Goal: Check status: Check status

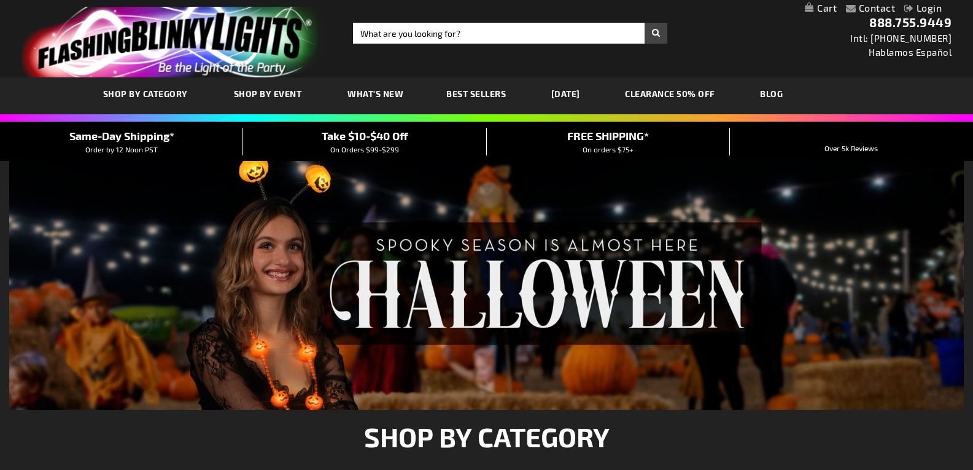
click at [931, 6] on link "Login" at bounding box center [923, 8] width 37 height 12
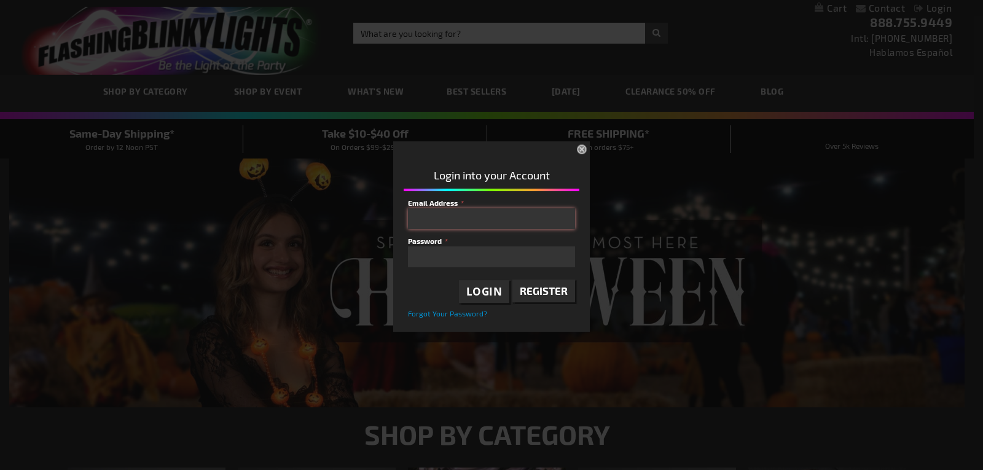
click at [469, 217] on input "Email Address" at bounding box center [491, 218] width 167 height 21
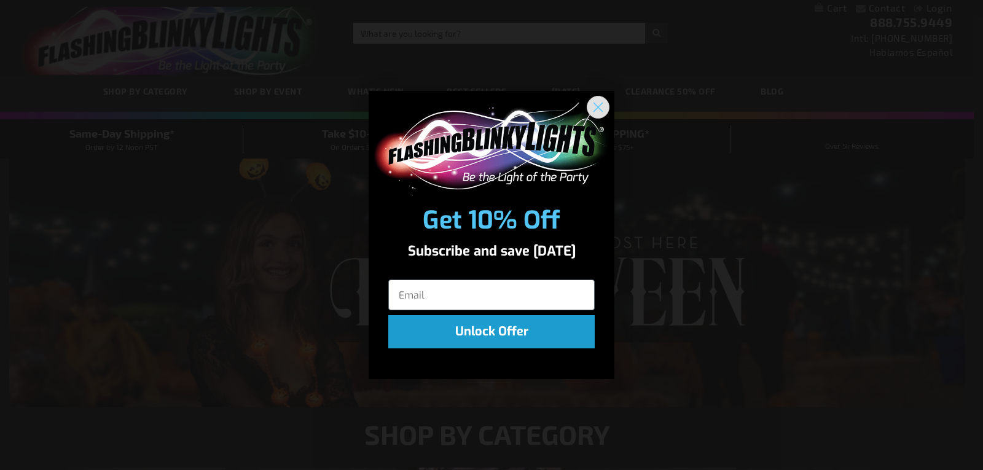
click at [599, 104] on circle "Close dialog" at bounding box center [598, 107] width 20 height 20
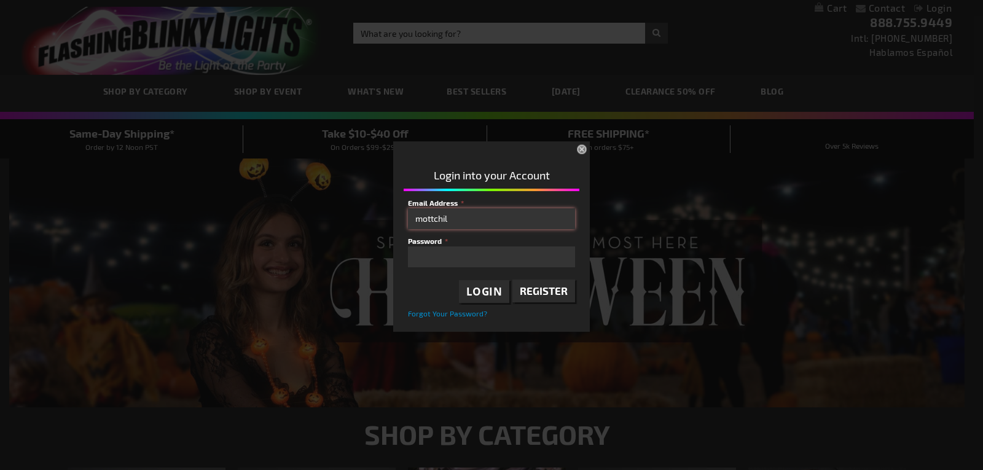
click at [464, 217] on input "mottchil" at bounding box center [491, 218] width 167 height 21
type input "mottchildlife@umich.edu"
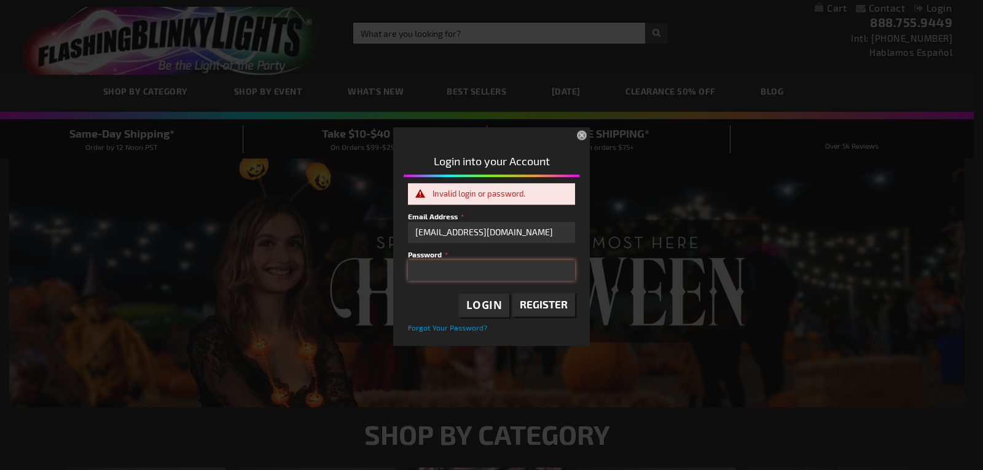
click at [327, 260] on div "Please complete your information below to login. Please complete your informati…" at bounding box center [491, 235] width 973 height 222
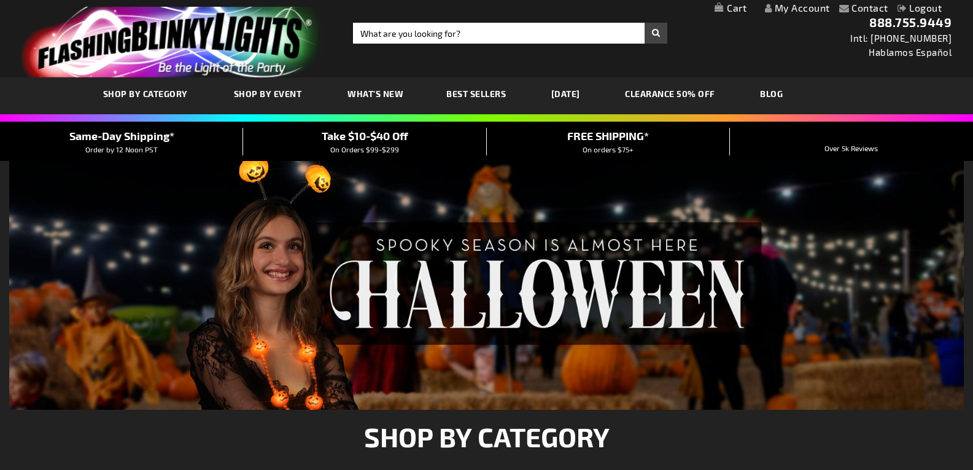
click at [786, 6] on link "My Account" at bounding box center [797, 8] width 65 height 12
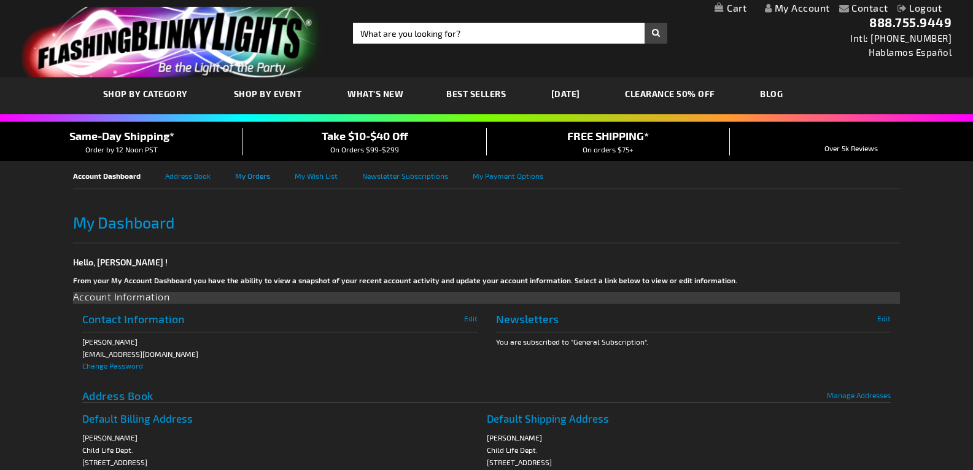
click at [250, 173] on link "My Orders" at bounding box center [265, 175] width 60 height 28
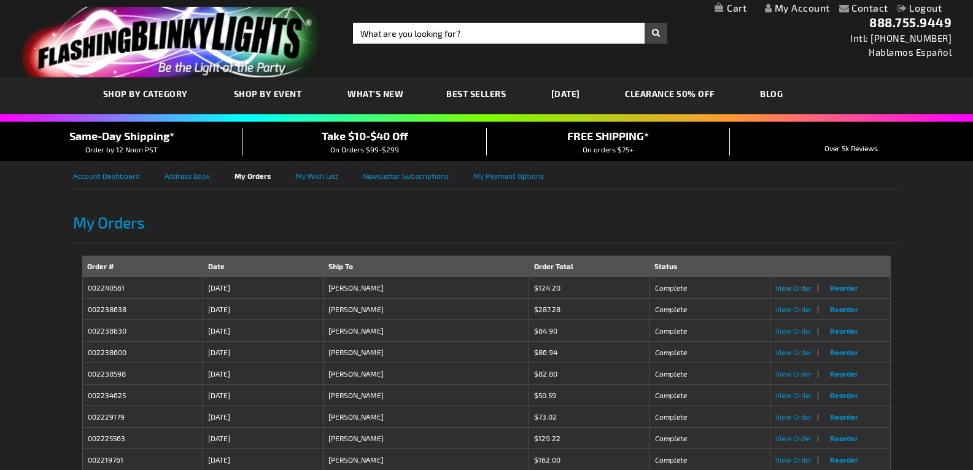
click at [797, 283] on span "View Order" at bounding box center [794, 287] width 37 height 9
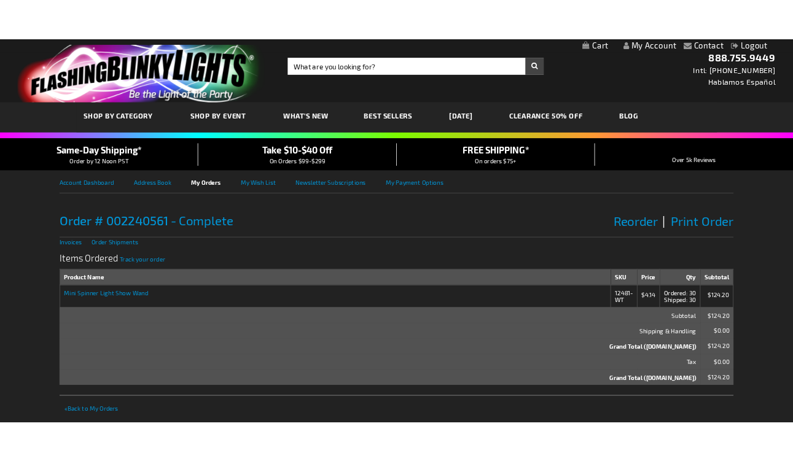
scroll to position [61, 0]
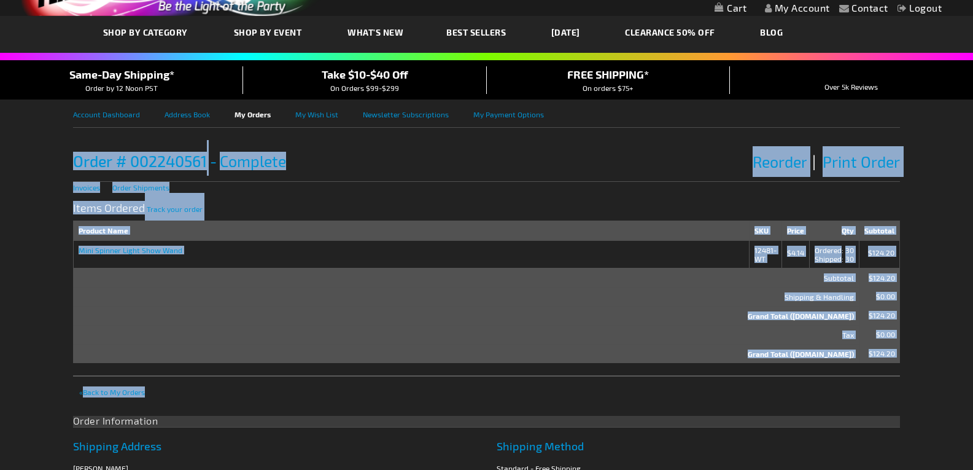
drag, startPoint x: 37, startPoint y: 136, endPoint x: 383, endPoint y: 339, distance: 401.1
click at [578, 378] on div "Contact Compare Products My Account Logout Skip to Content My Cart My Cart Clos…" at bounding box center [486, 474] width 973 height 1070
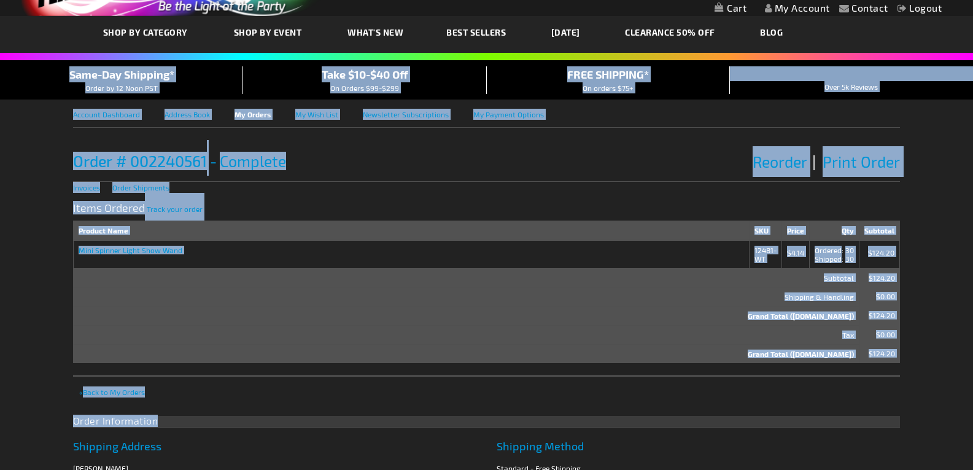
drag, startPoint x: 33, startPoint y: 131, endPoint x: 439, endPoint y: 329, distance: 451.6
click at [604, 378] on div "Contact Compare Products My Account Logout Skip to Content My Cart My Cart Clos…" at bounding box center [486, 474] width 973 height 1070
